Goal: Find specific page/section: Find specific page/section

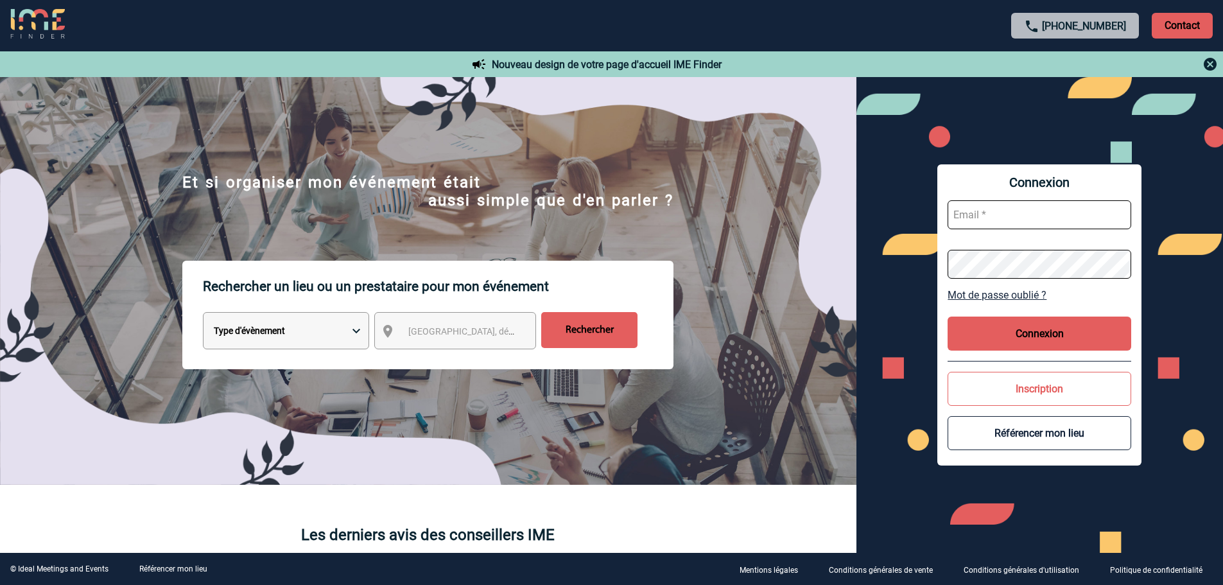
type input "[EMAIL_ADDRESS][DOMAIN_NAME]"
drag, startPoint x: 1002, startPoint y: 332, endPoint x: 696, endPoint y: 242, distance: 318.6
click at [1002, 332] on button "Connexion" at bounding box center [1039, 333] width 184 height 34
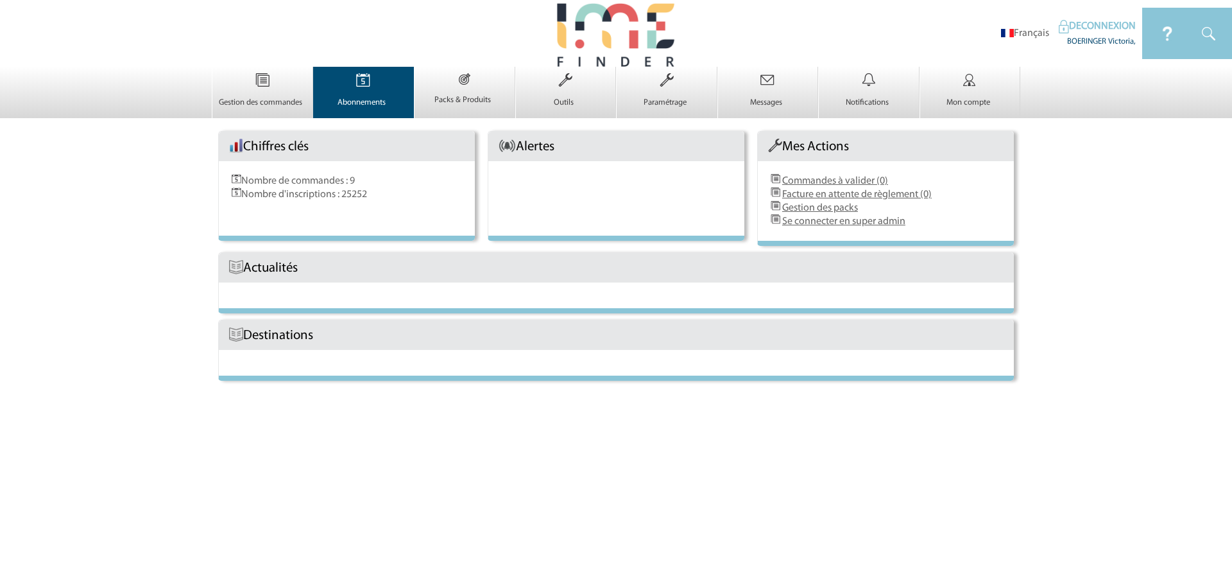
click at [338, 94] on img at bounding box center [363, 80] width 53 height 27
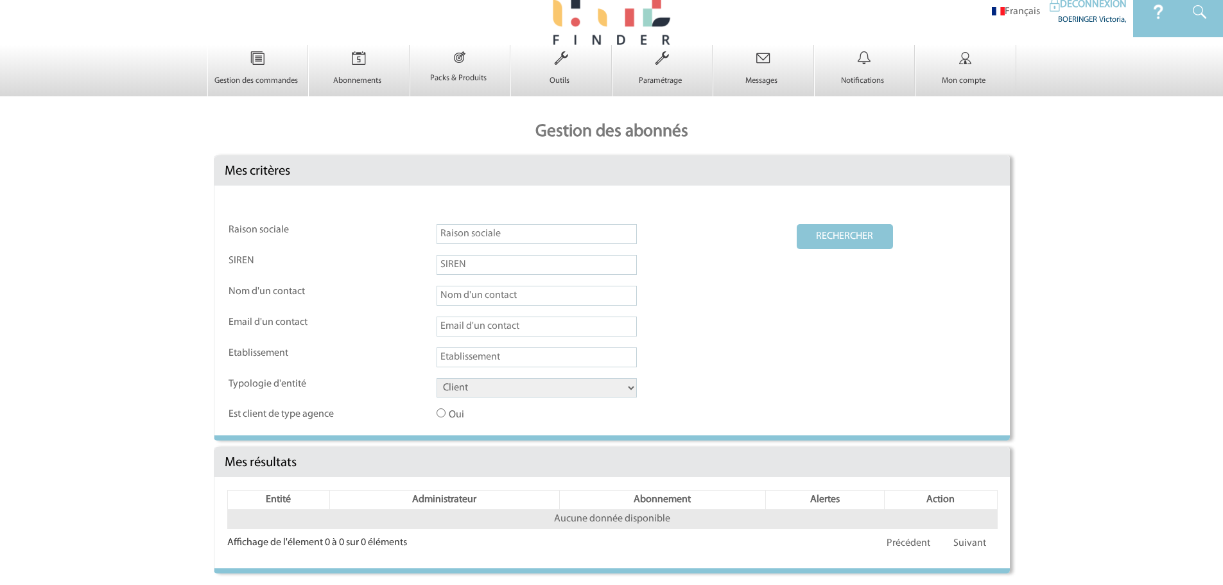
scroll to position [31, 0]
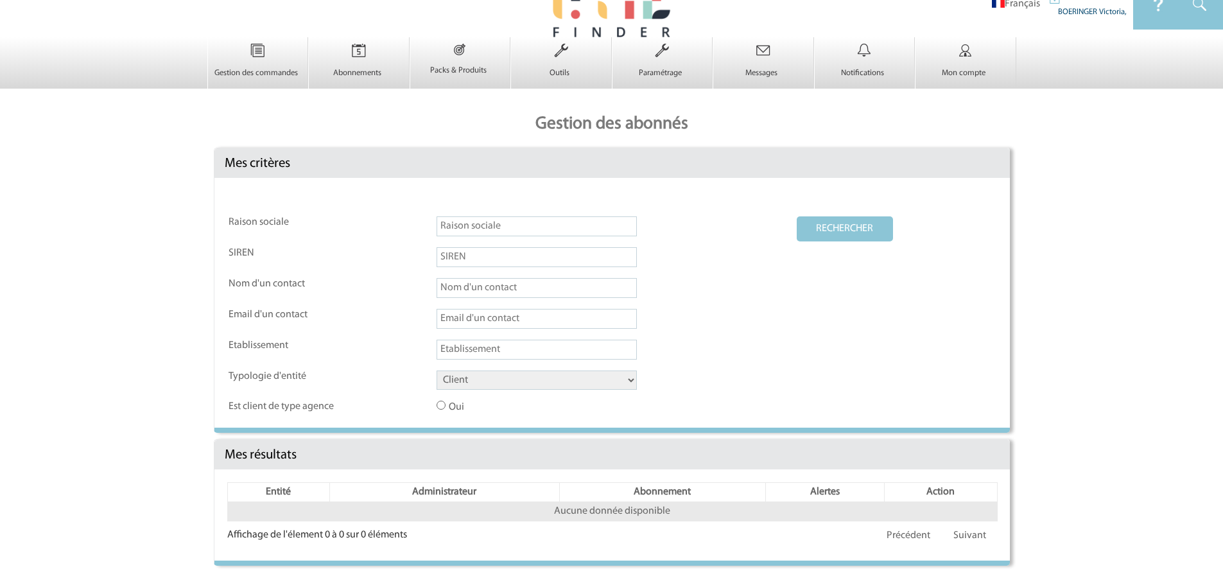
drag, startPoint x: 511, startPoint y: 381, endPoint x: 507, endPoint y: 388, distance: 8.4
click at [511, 381] on select "Client Fournisseur Agence Promoteur Genius Backoffice" at bounding box center [536, 379] width 200 height 19
select select "AGENCE"
click at [436, 370] on select "Client Fournisseur Agence Promoteur Genius Backoffice" at bounding box center [536, 379] width 200 height 19
click at [841, 224] on button "RECHERCHER" at bounding box center [844, 228] width 96 height 25
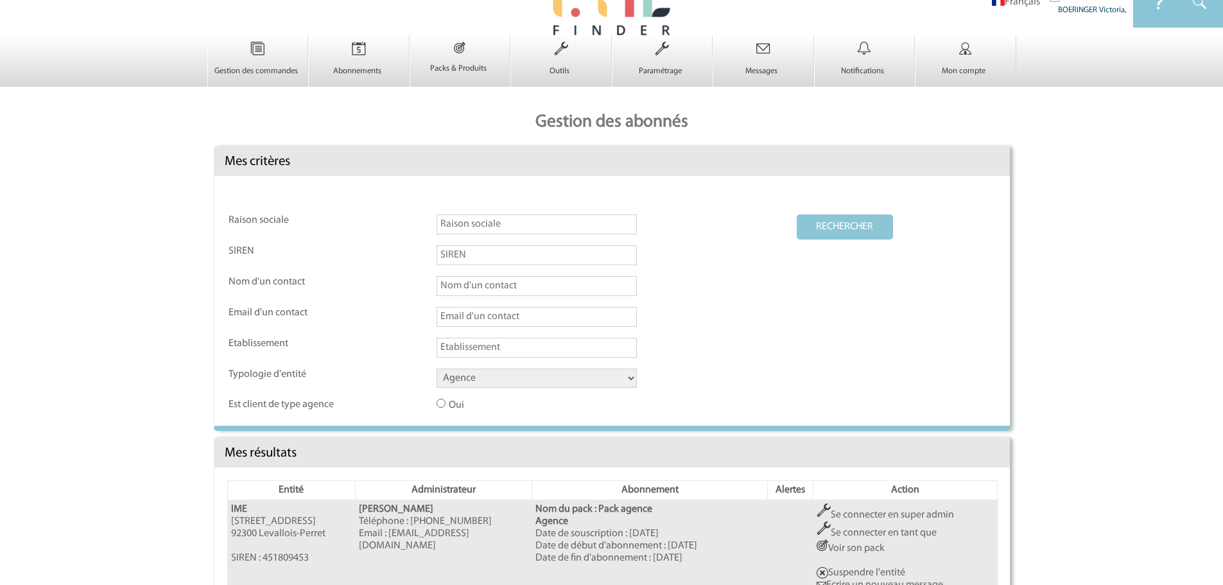
click at [889, 513] on link "Se connecter en super admin" at bounding box center [884, 515] width 137 height 10
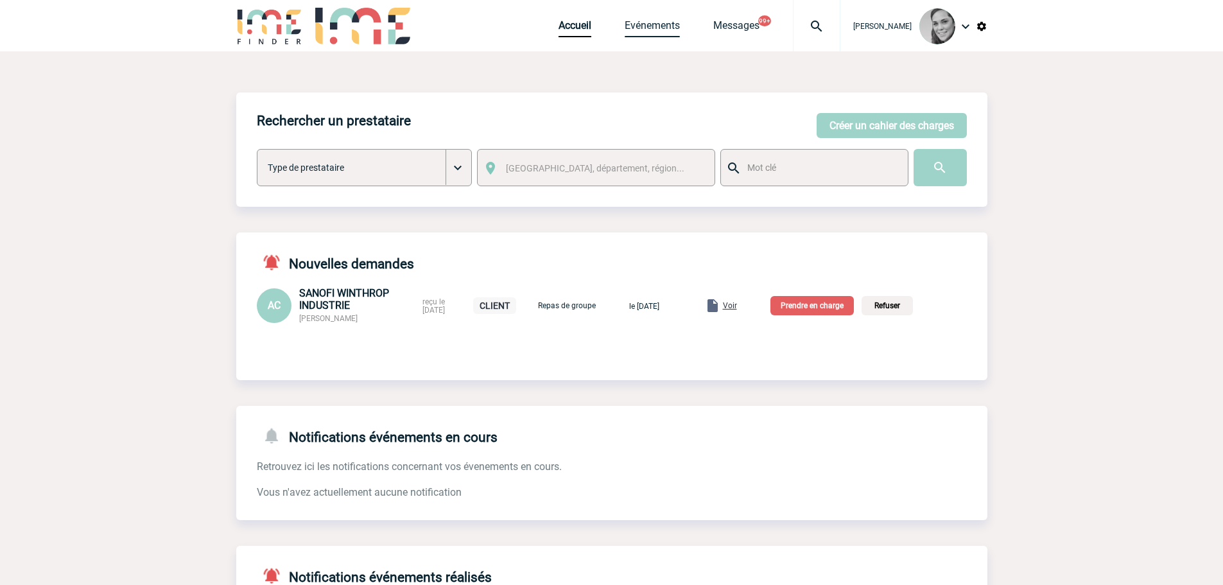
click at [655, 24] on link "Evénements" at bounding box center [651, 28] width 55 height 18
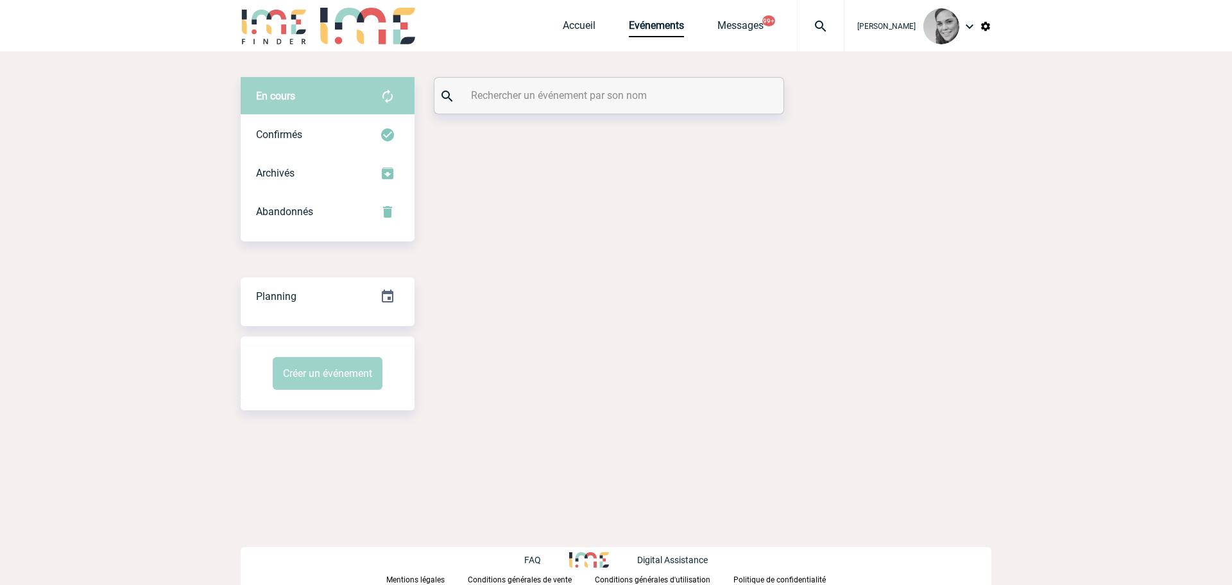
click at [524, 99] on input "text" at bounding box center [611, 95] width 286 height 19
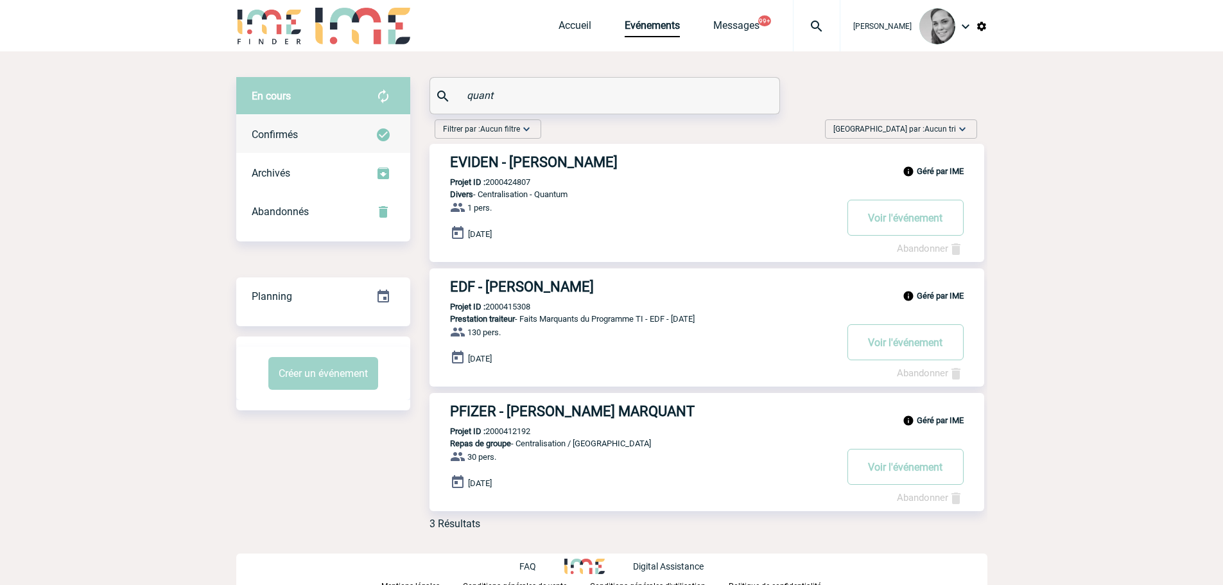
click at [300, 142] on div "Confirmés" at bounding box center [323, 135] width 174 height 39
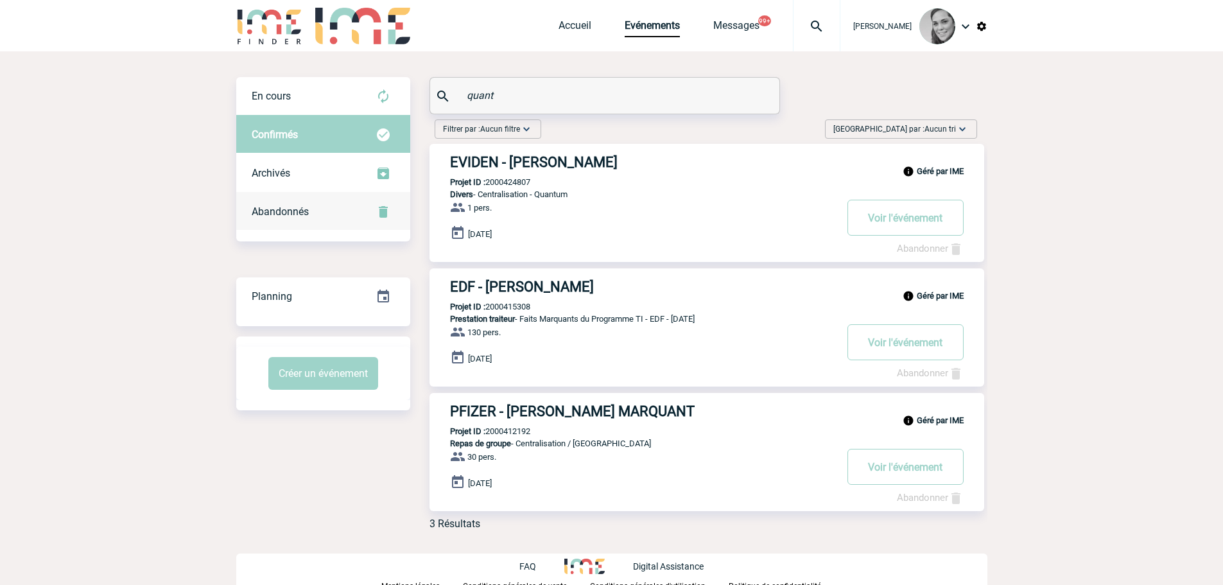
click at [291, 215] on span "Abandonnés" at bounding box center [280, 211] width 57 height 12
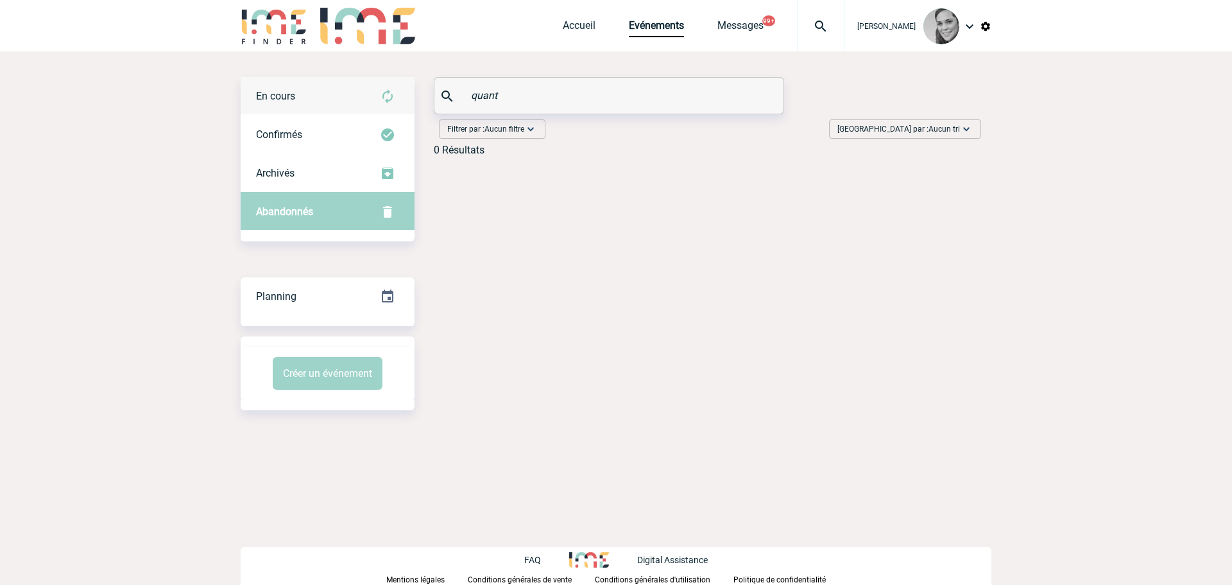
click at [291, 98] on span "En cours" at bounding box center [275, 96] width 39 height 12
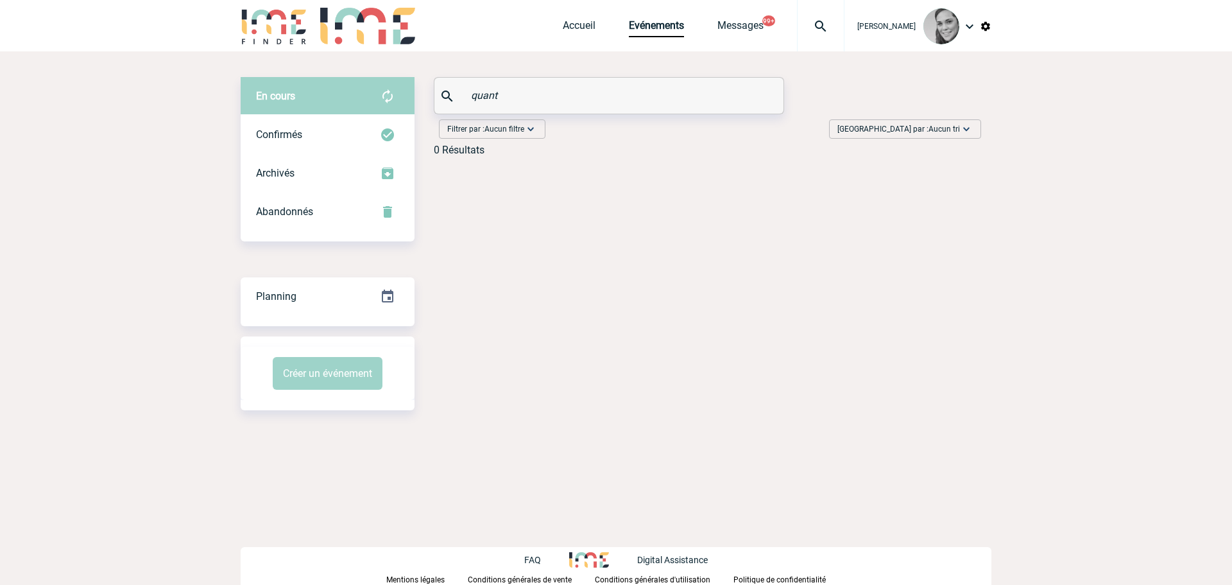
click at [540, 92] on input "quant" at bounding box center [611, 95] width 286 height 19
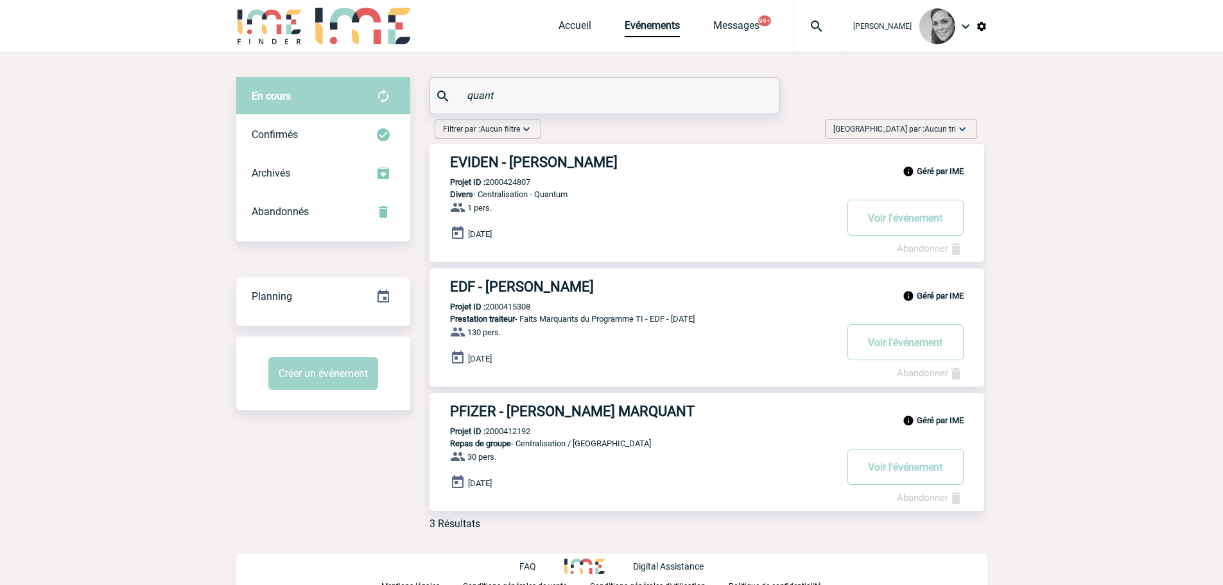
drag, startPoint x: 522, startPoint y: 92, endPoint x: 472, endPoint y: 92, distance: 50.1
click at [472, 92] on input "quant" at bounding box center [606, 95] width 286 height 19
type input "q"
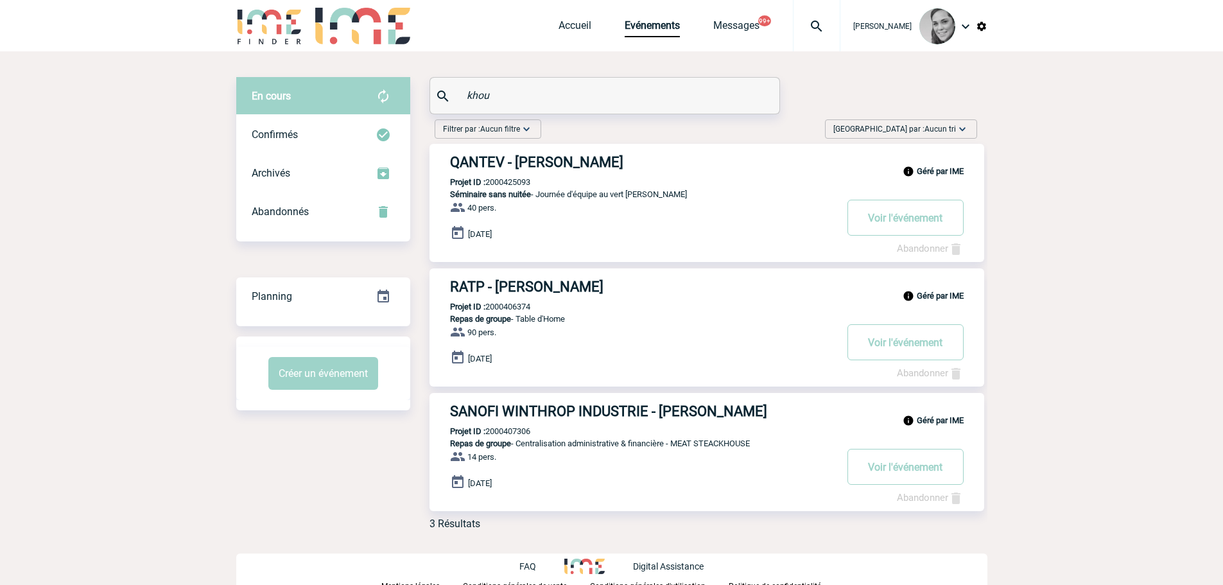
type input "khou"
click at [517, 158] on h3 "QANTEV - Jennifer KHOUNNALA" at bounding box center [642, 162] width 385 height 16
